Goal: Task Accomplishment & Management: Use online tool/utility

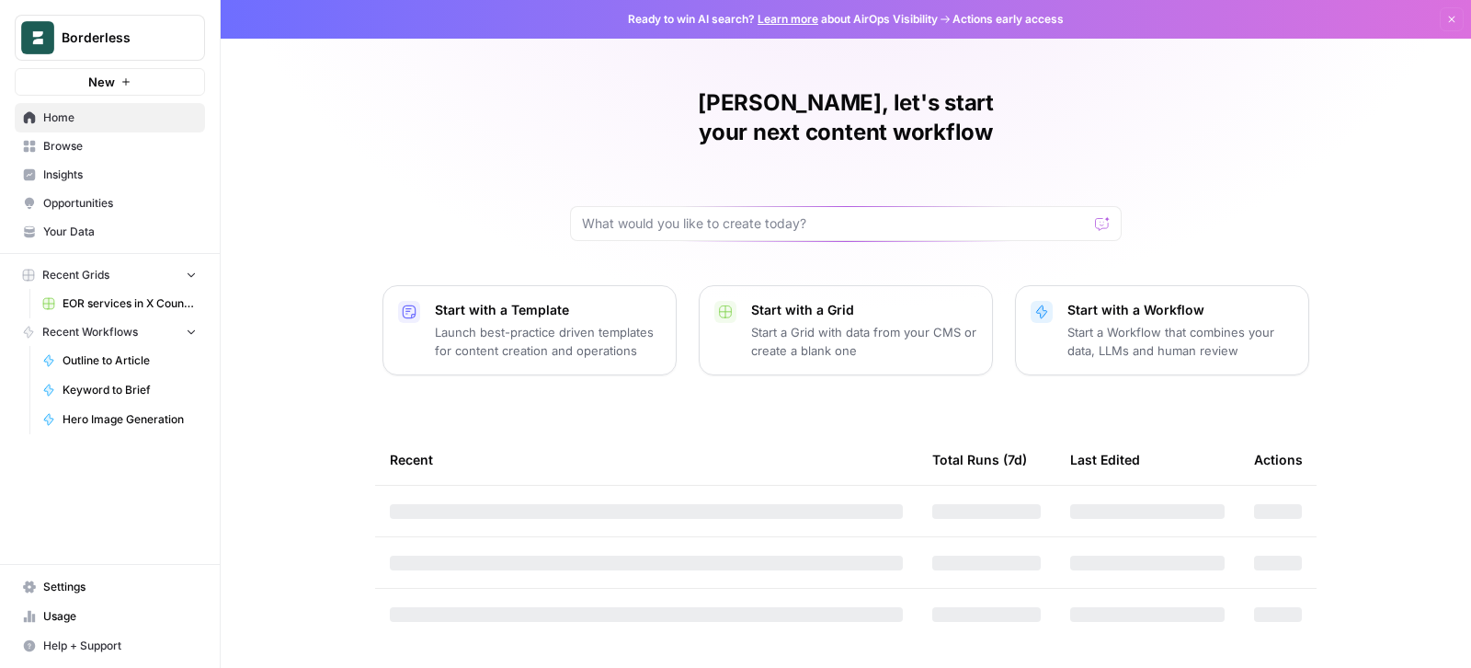
click at [178, 41] on div "Borderless" at bounding box center [130, 38] width 137 height 18
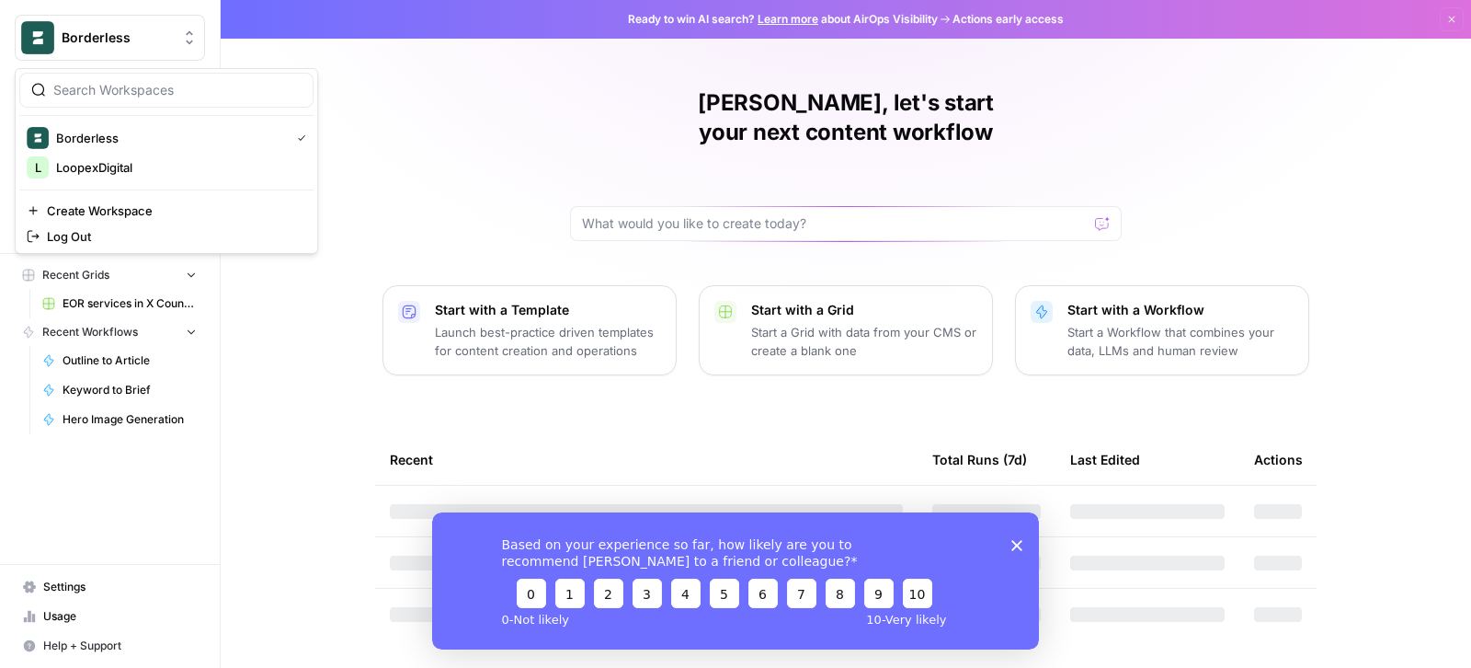
click at [399, 169] on div "Maria, let's start your next content workflow Start with a Template Launch best…" at bounding box center [846, 334] width 1250 height 668
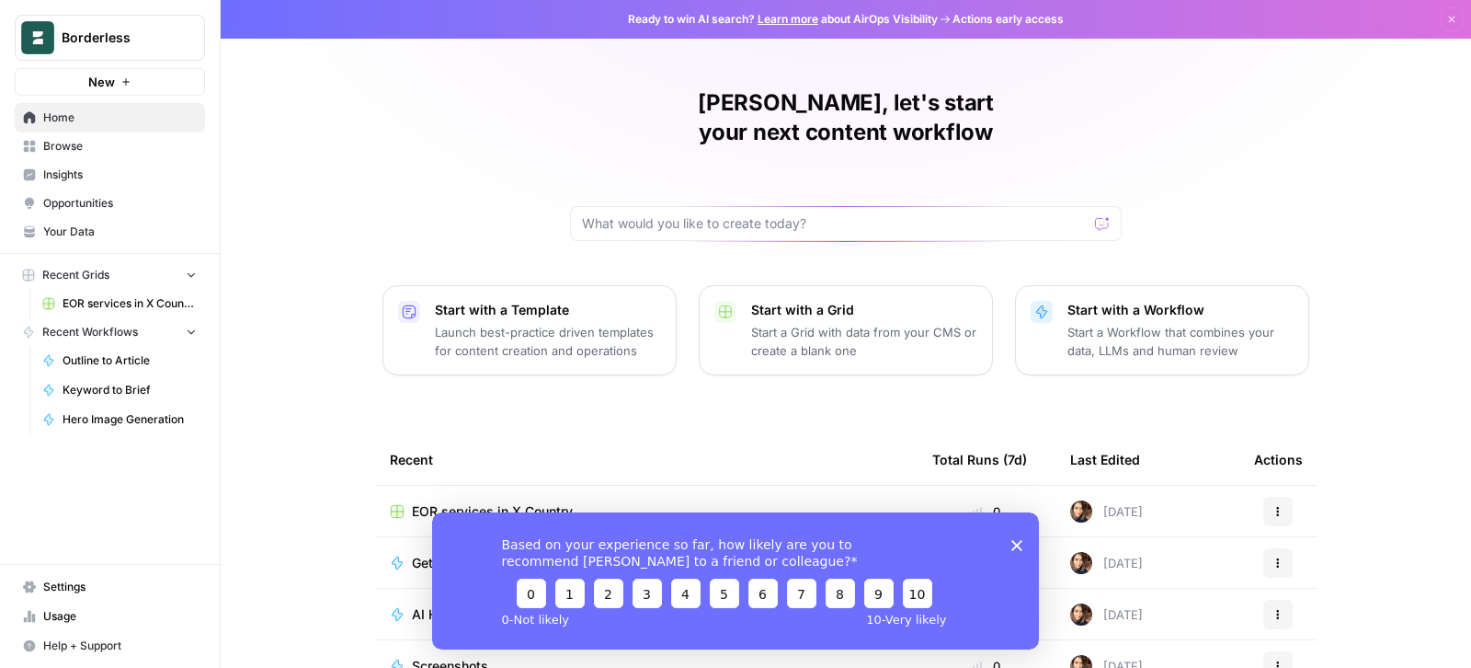
click at [154, 309] on span "EOR services in X Country" at bounding box center [130, 303] width 134 height 17
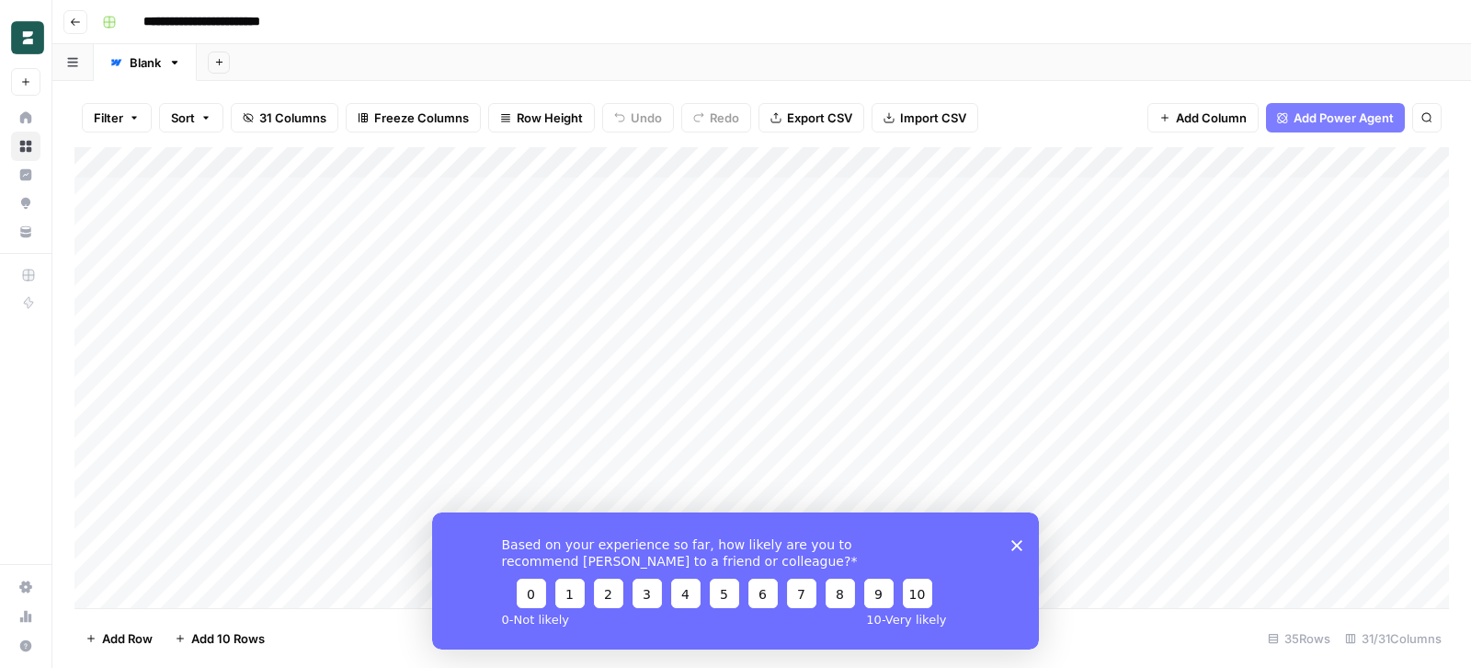
click at [1018, 542] on polygon "Close survey" at bounding box center [1016, 544] width 11 height 11
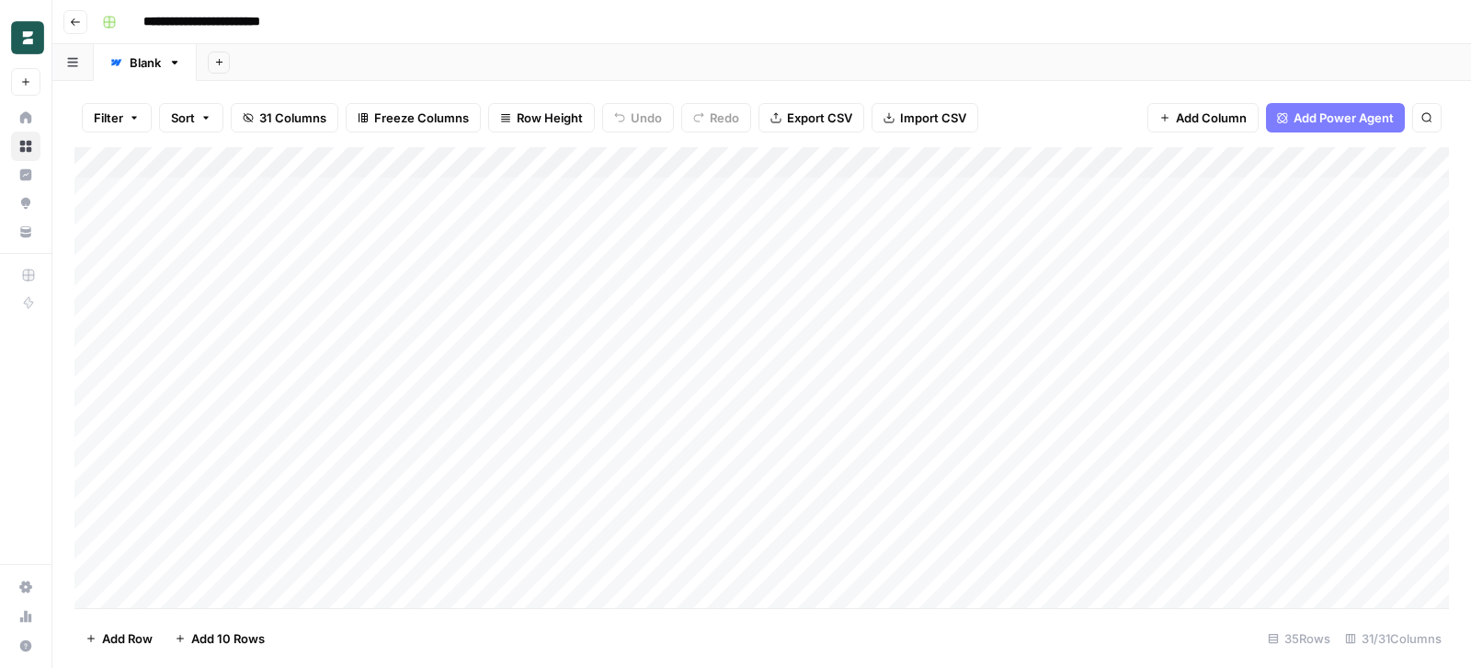
click at [342, 190] on div "Add Column" at bounding box center [761, 378] width 1375 height 462
click at [474, 191] on div "Add Column" at bounding box center [761, 378] width 1375 height 462
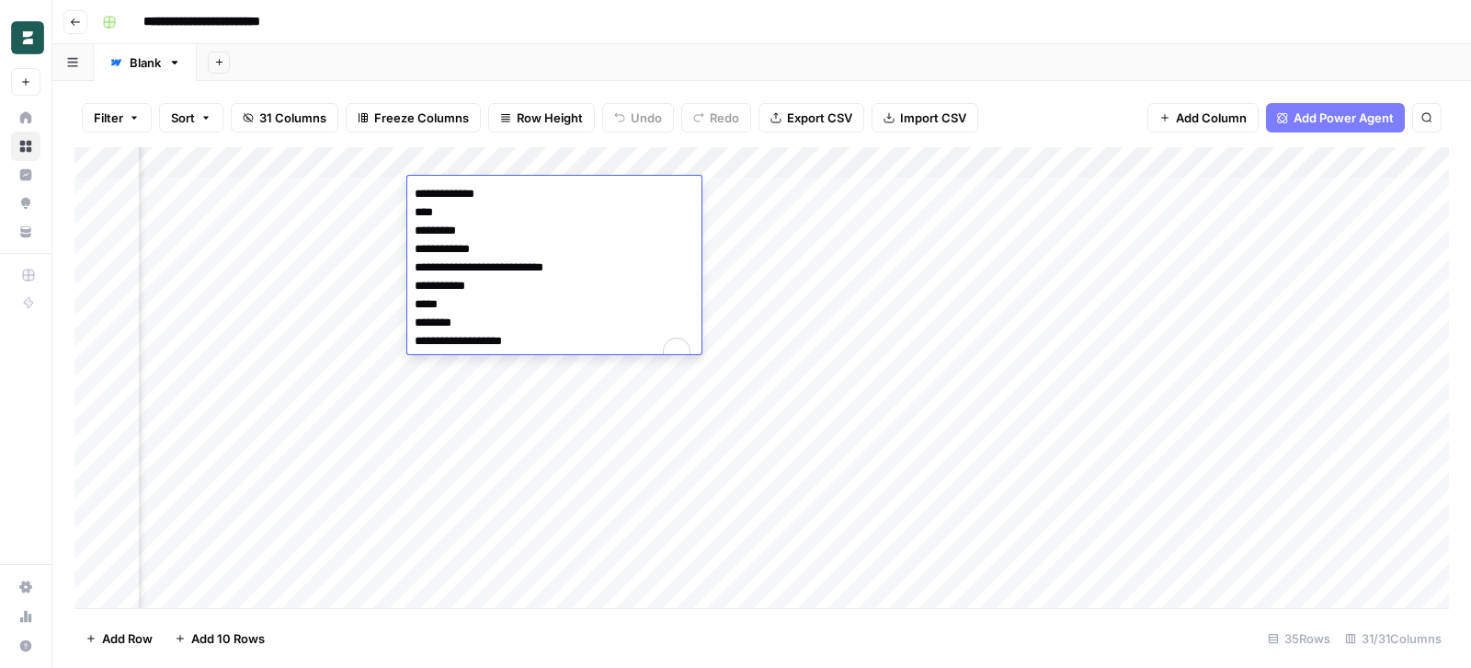
click at [456, 188] on textarea "**********" at bounding box center [554, 276] width 294 height 191
click at [431, 212] on textarea "**********" at bounding box center [554, 276] width 294 height 191
click at [764, 185] on div "Add Column" at bounding box center [761, 378] width 1375 height 462
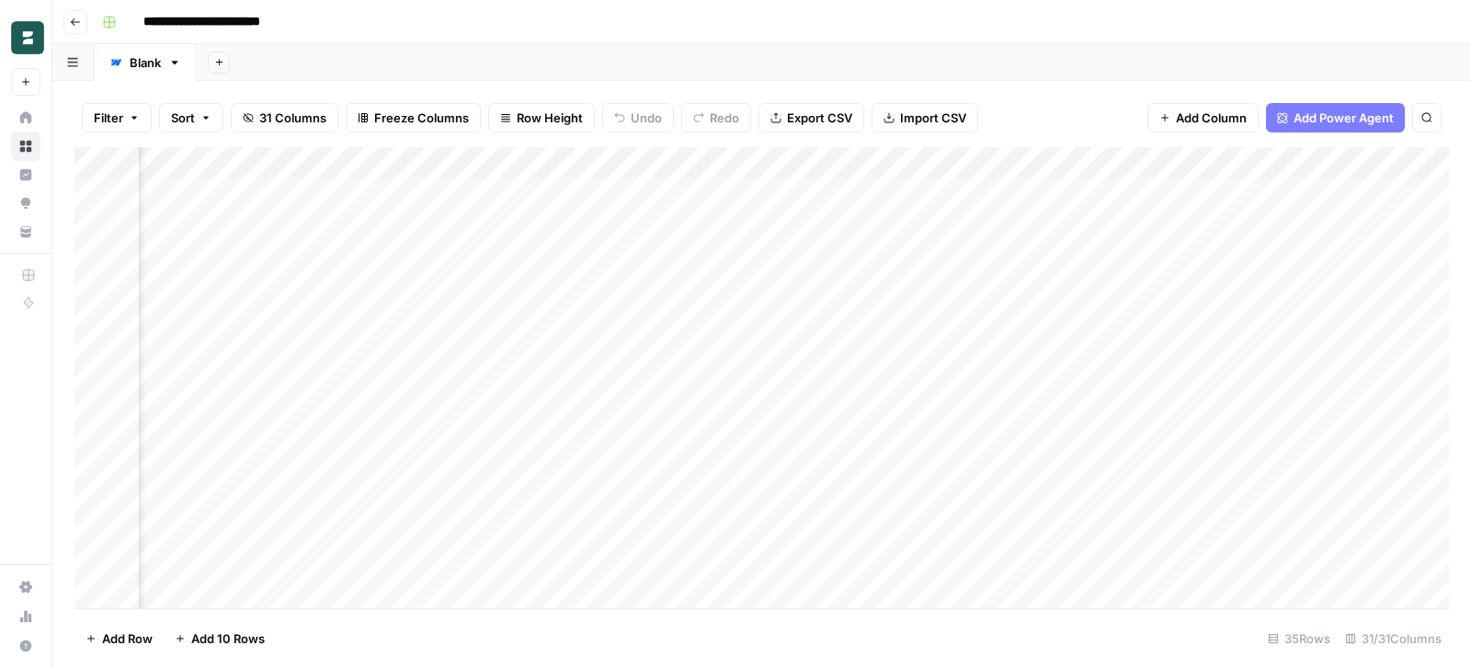
click at [687, 184] on div "Add Column" at bounding box center [761, 378] width 1375 height 462
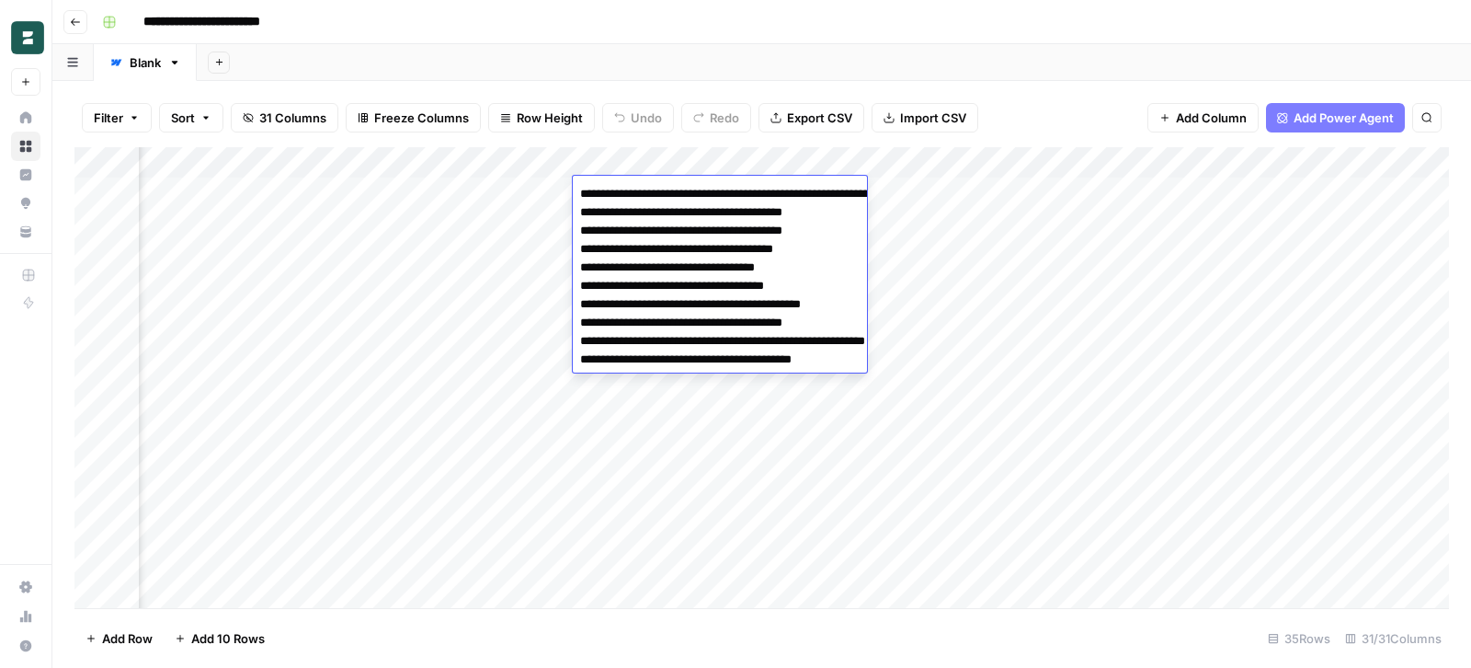
click at [494, 191] on div "Add Column" at bounding box center [761, 378] width 1375 height 462
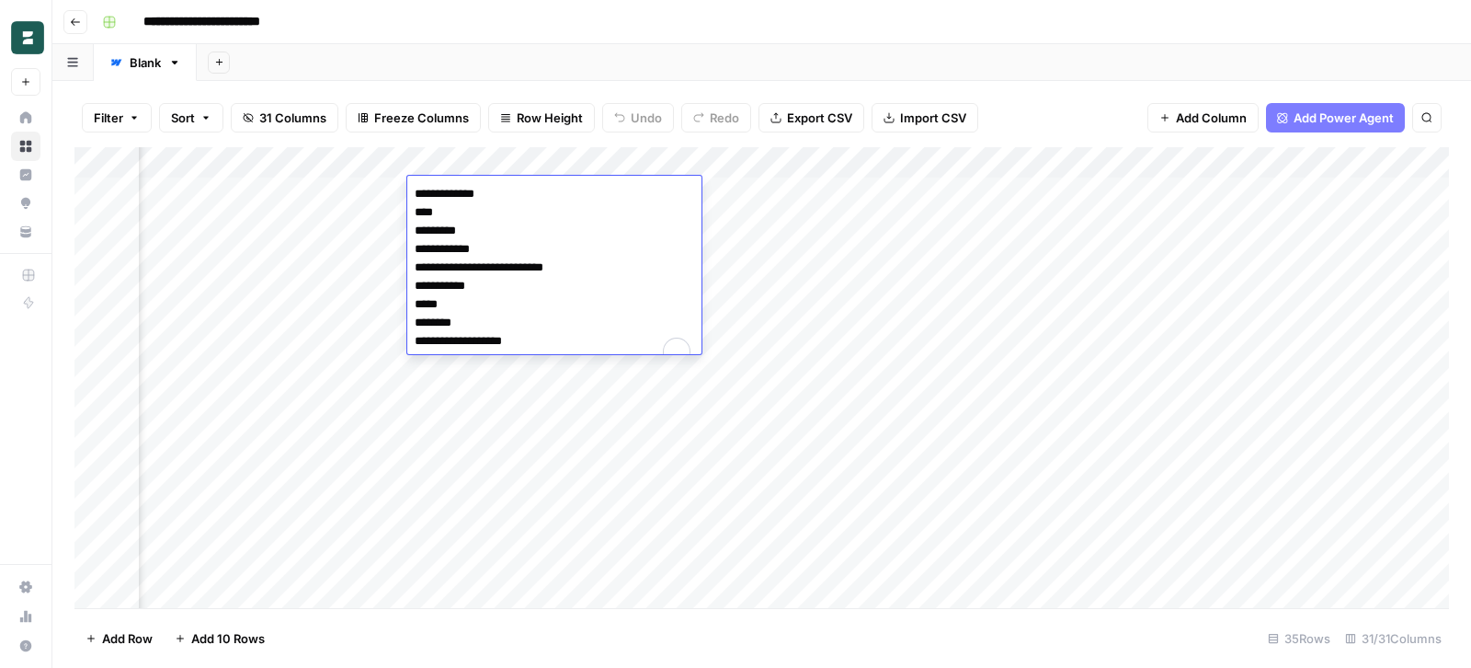
click at [725, 192] on div "Add Column" at bounding box center [761, 378] width 1375 height 462
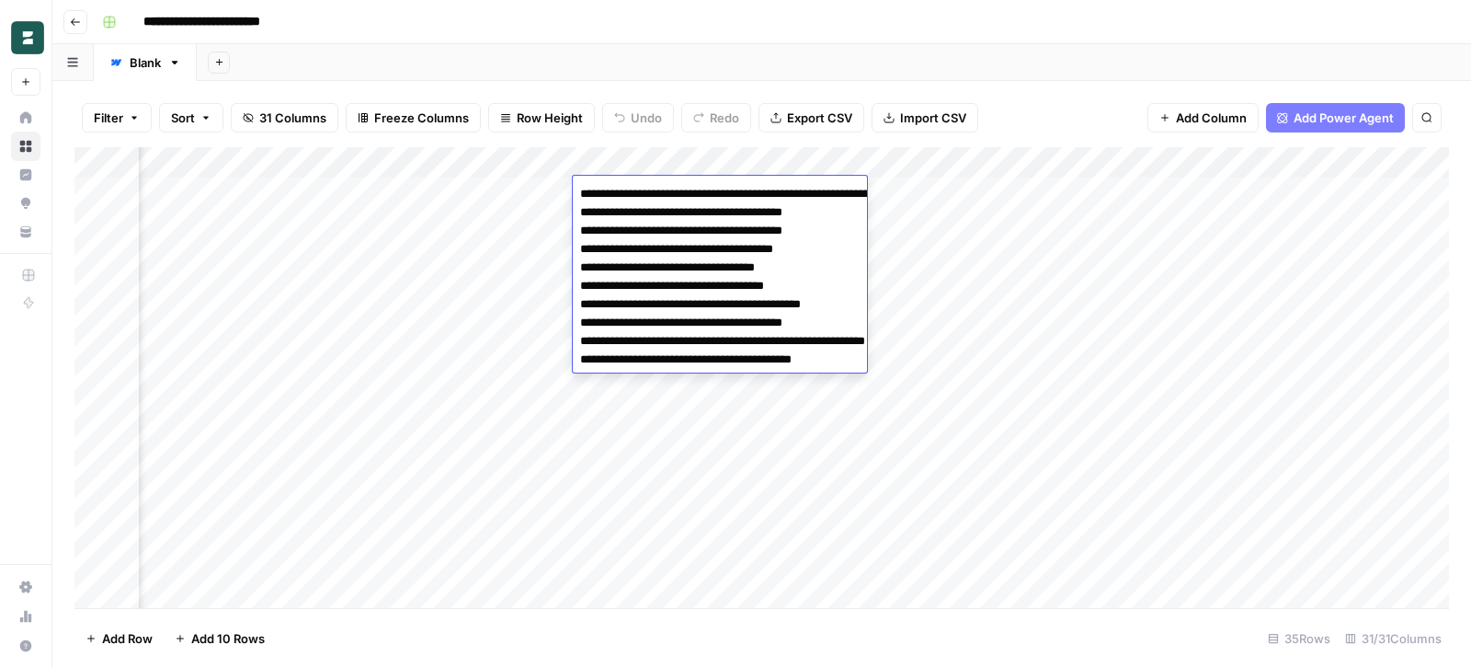
click at [981, 200] on div "Add Column" at bounding box center [761, 378] width 1375 height 462
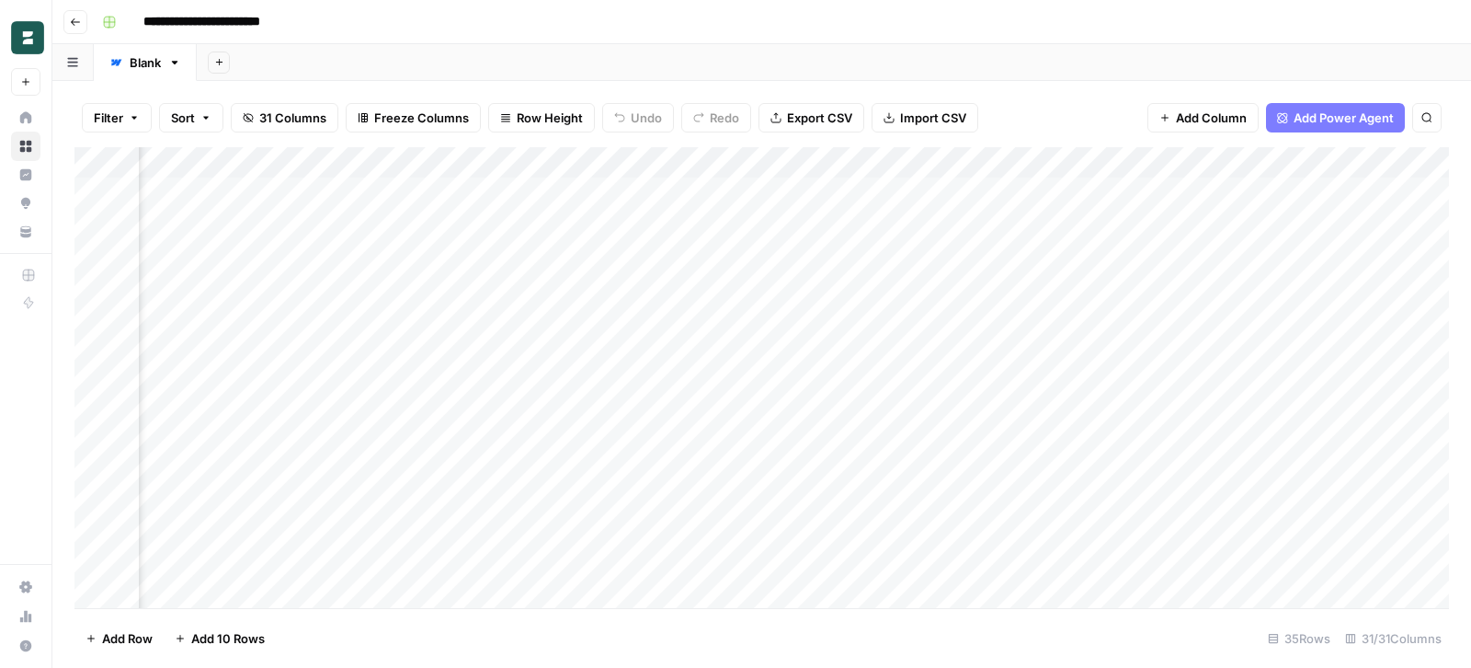
click at [863, 193] on div "Add Column" at bounding box center [761, 378] width 1375 height 462
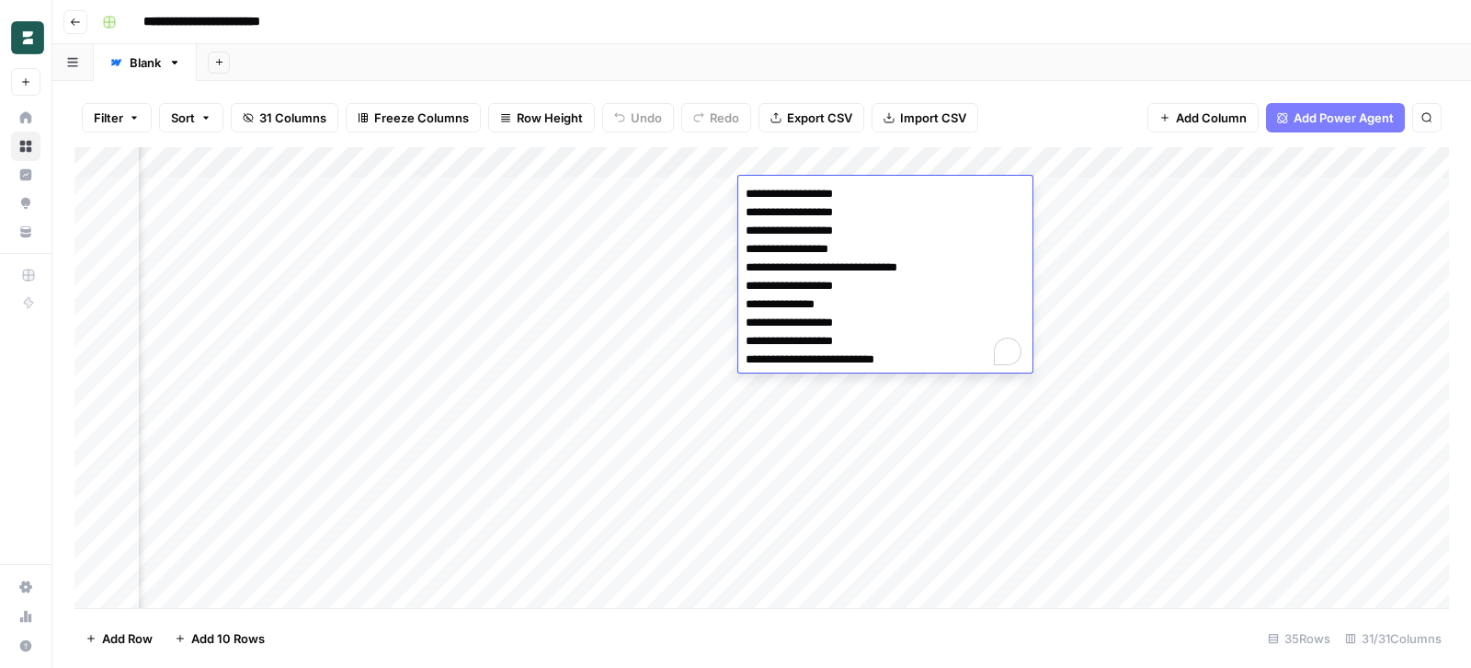
click at [1091, 193] on div "Add Column" at bounding box center [761, 378] width 1375 height 462
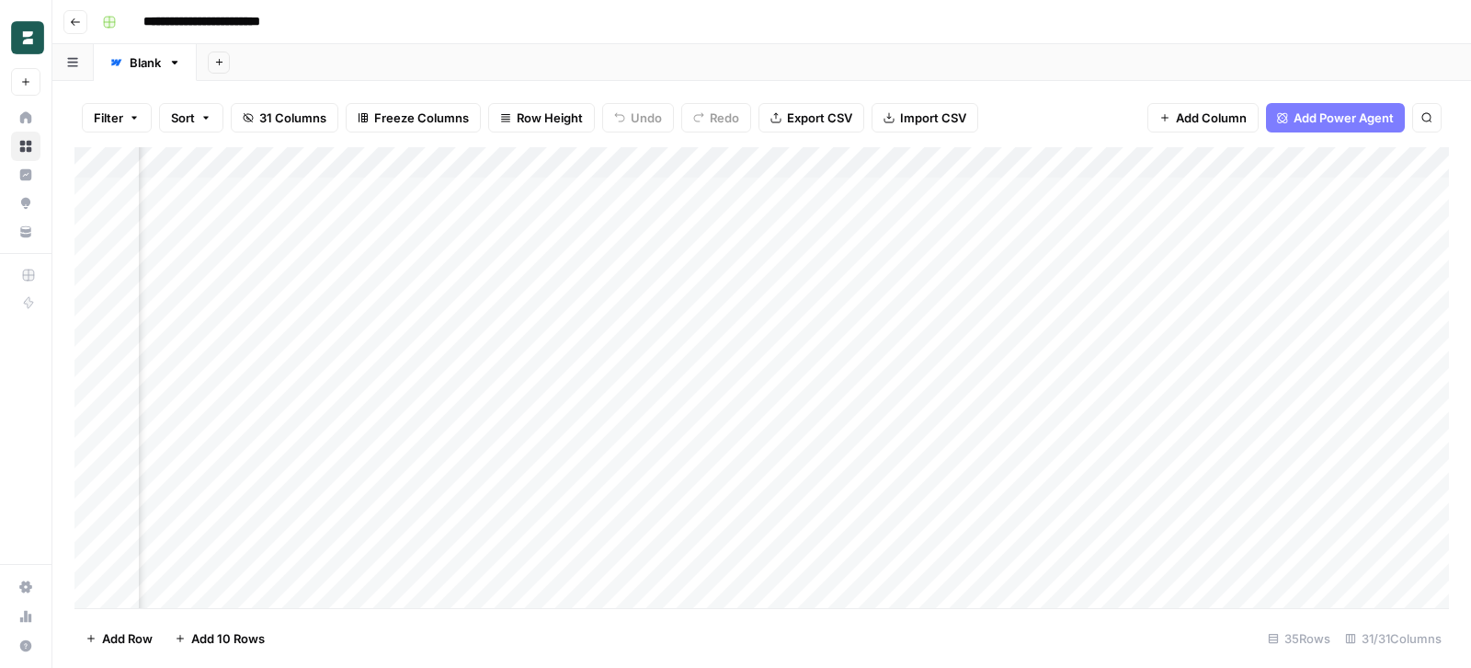
scroll to position [0, 0]
click at [606, 161] on div "Add Column" at bounding box center [761, 378] width 1375 height 462
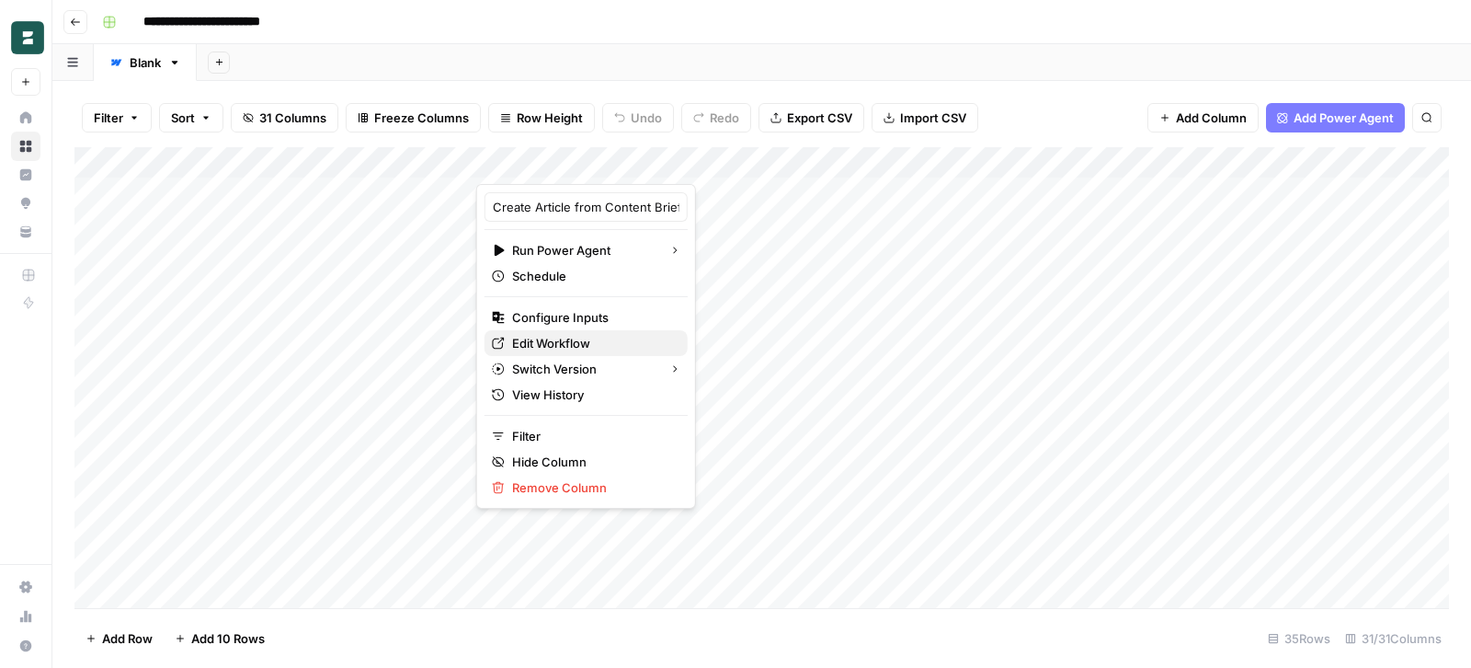
click at [532, 337] on span "Edit Workflow" at bounding box center [592, 343] width 161 height 18
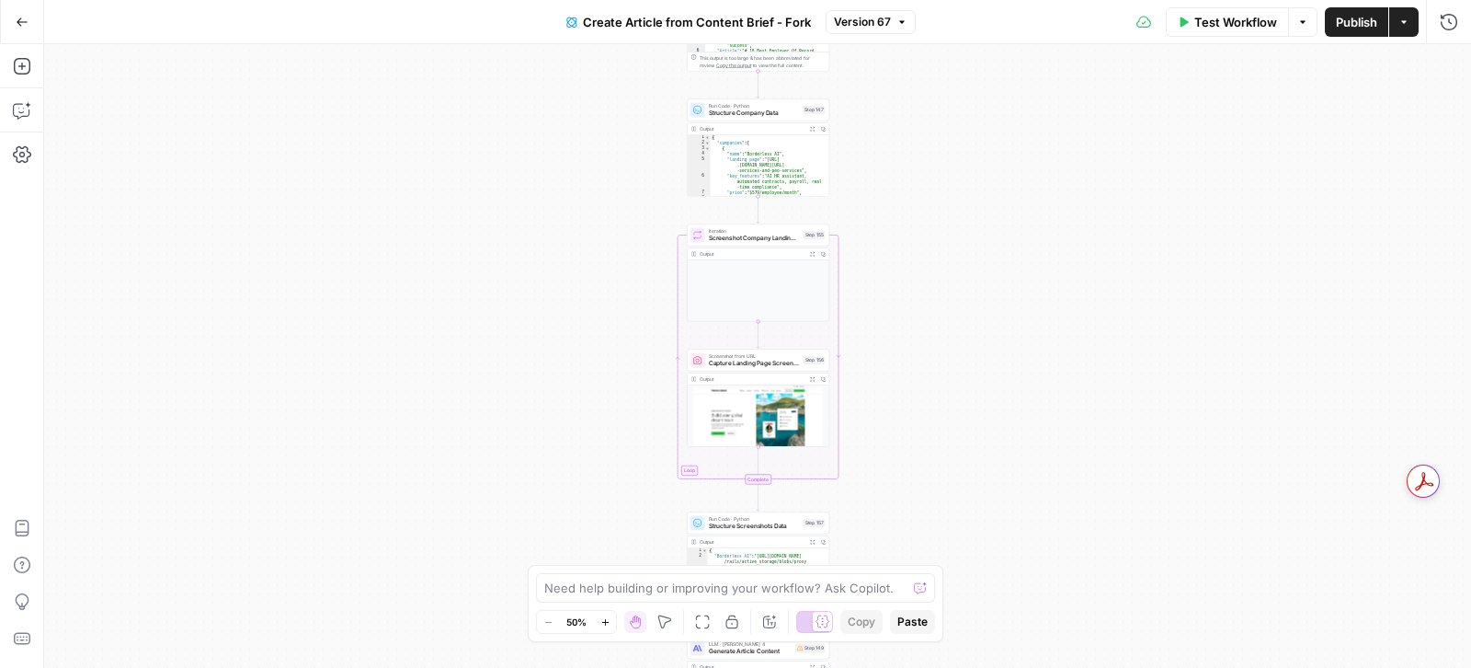
scroll to position [22, 0]
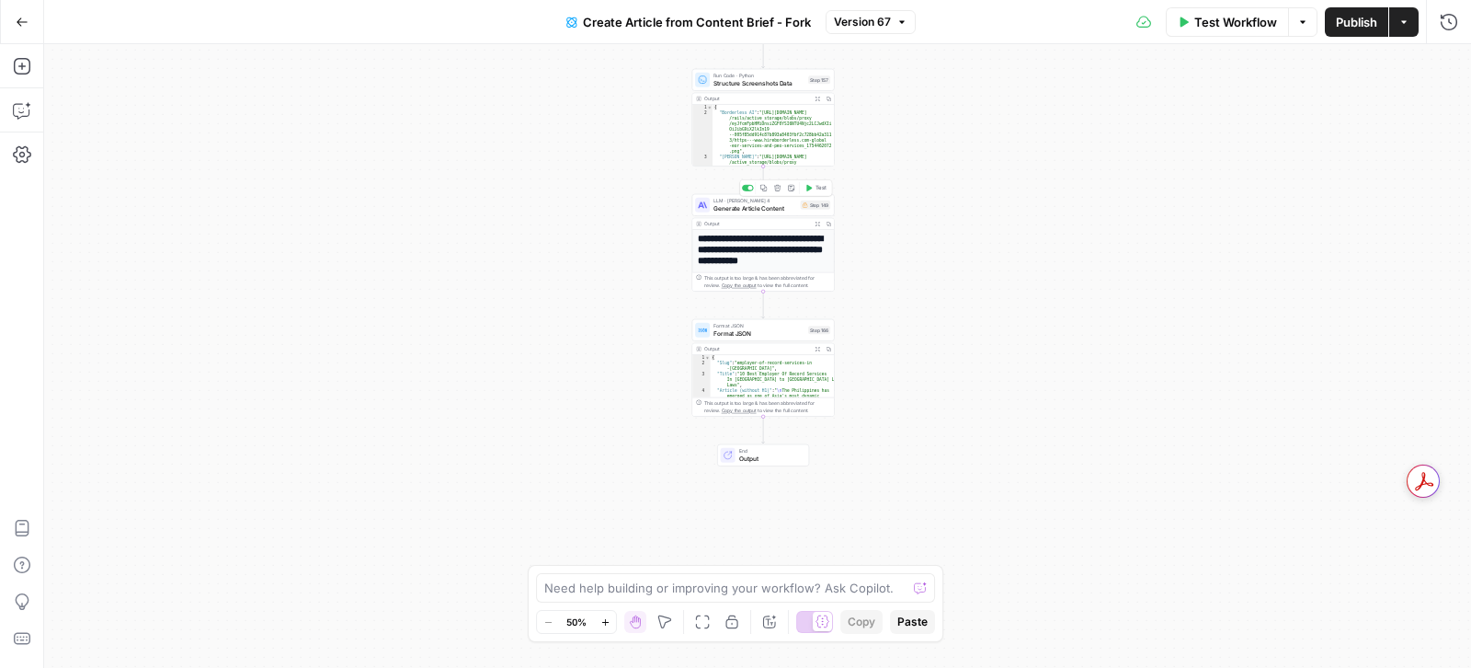
click at [759, 211] on span "Generate Article Content" at bounding box center [756, 207] width 84 height 9
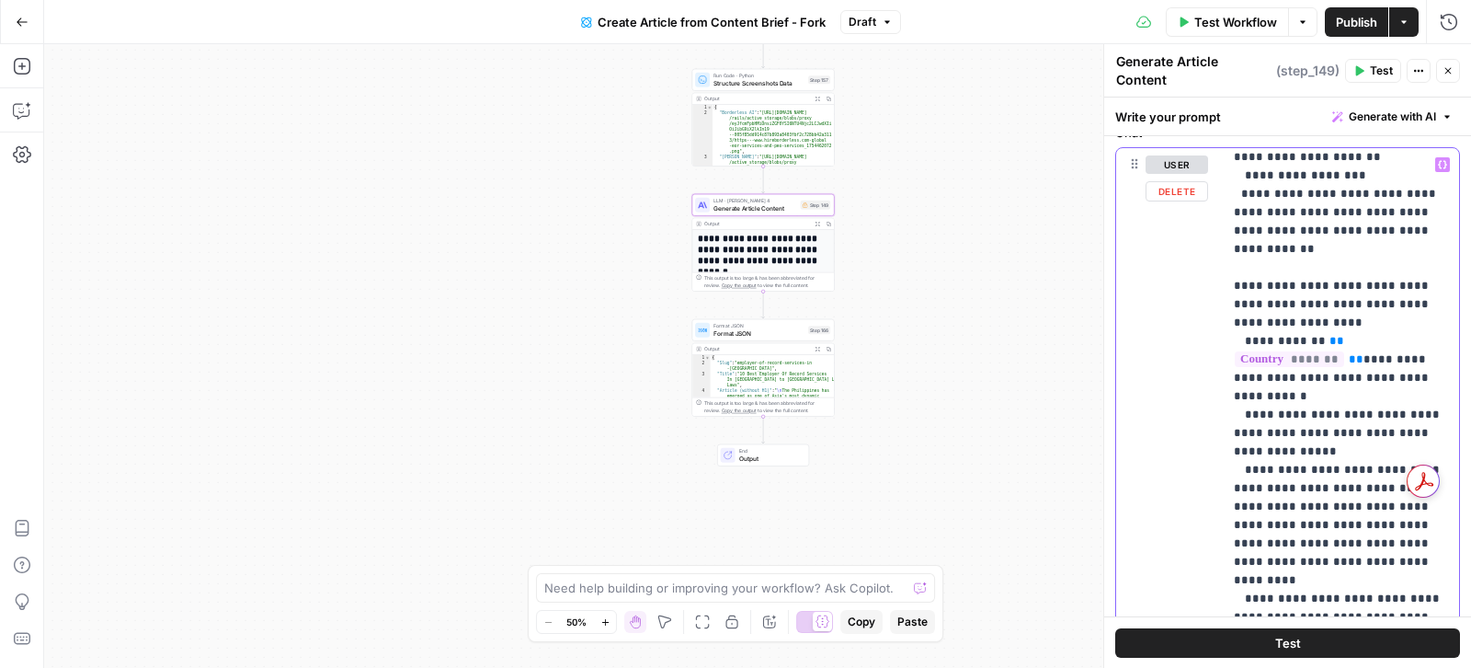
scroll to position [2049, 0]
drag, startPoint x: 1383, startPoint y: 271, endPoint x: 1229, endPoint y: 257, distance: 154.2
click at [1229, 257] on div "**********" at bounding box center [1341, 522] width 237 height 748
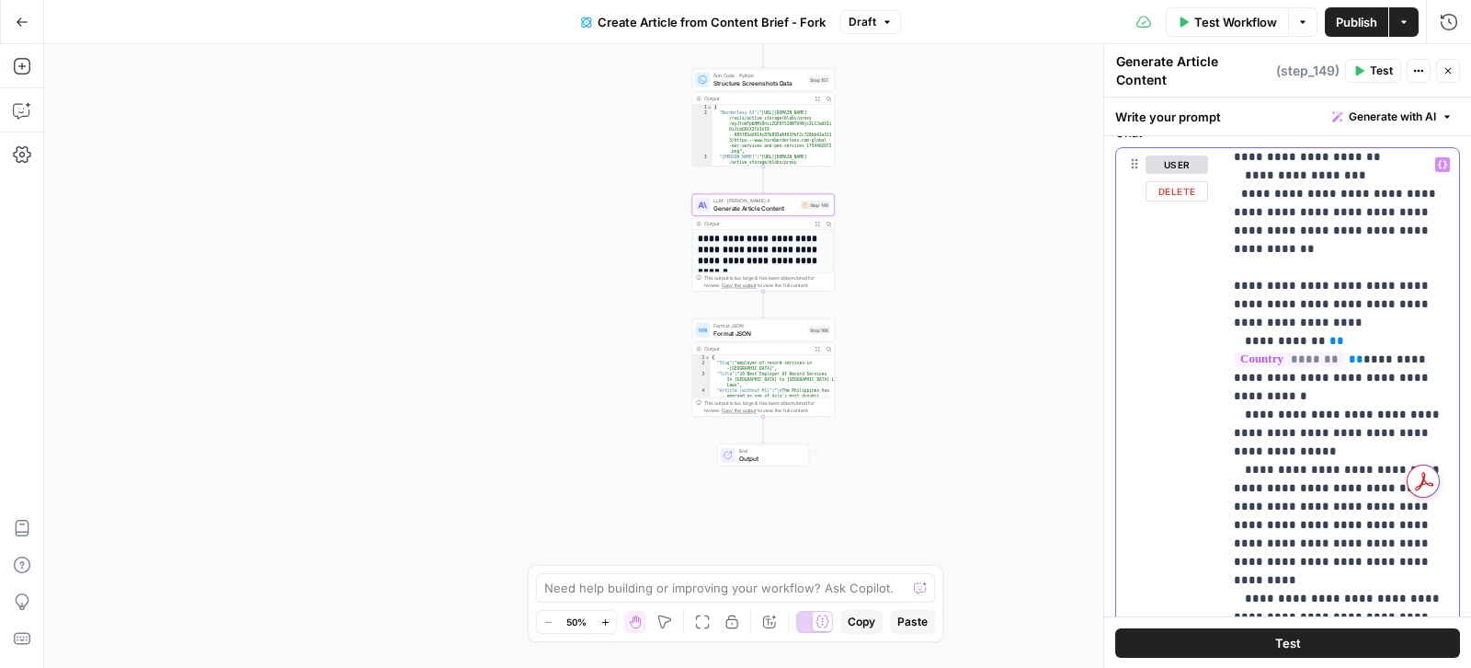
drag, startPoint x: 1433, startPoint y: 274, endPoint x: 1230, endPoint y: 257, distance: 204.0
click at [1230, 257] on div "**********" at bounding box center [1341, 522] width 237 height 748
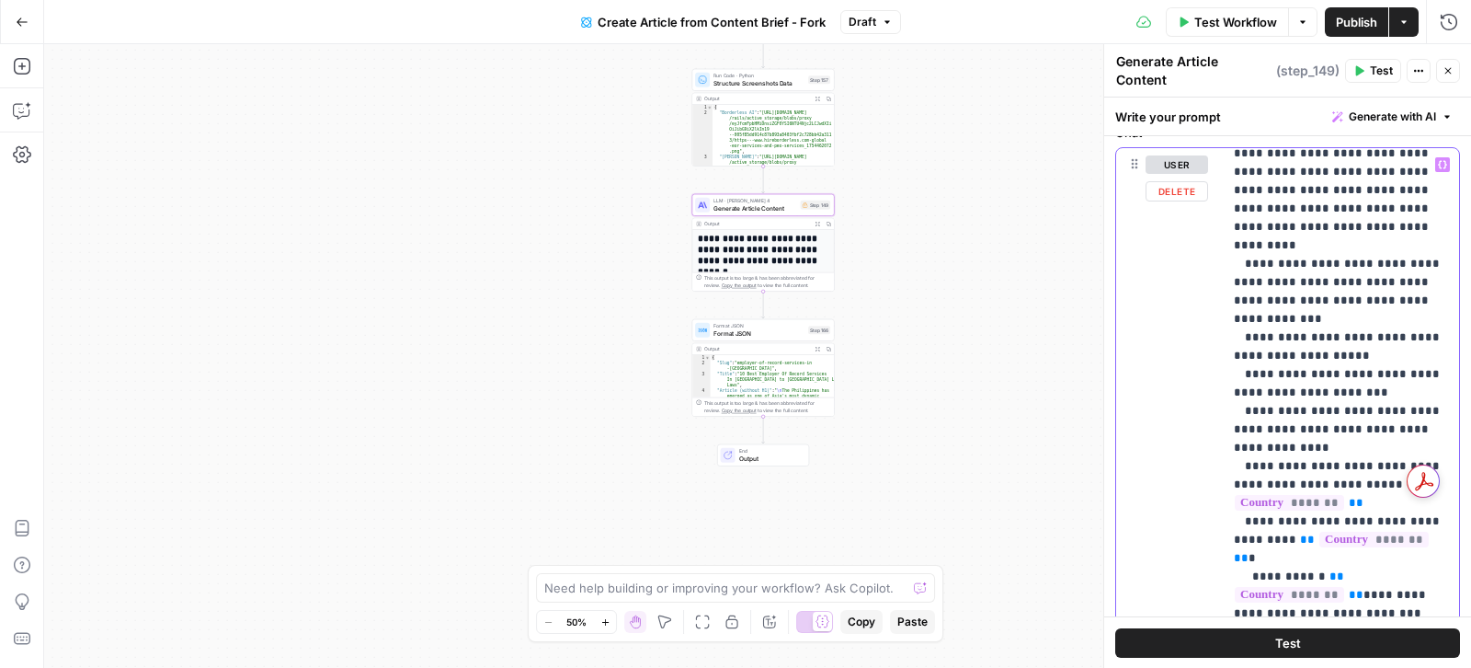
scroll to position [2853, 0]
